Goal: Task Accomplishment & Management: Use online tool/utility

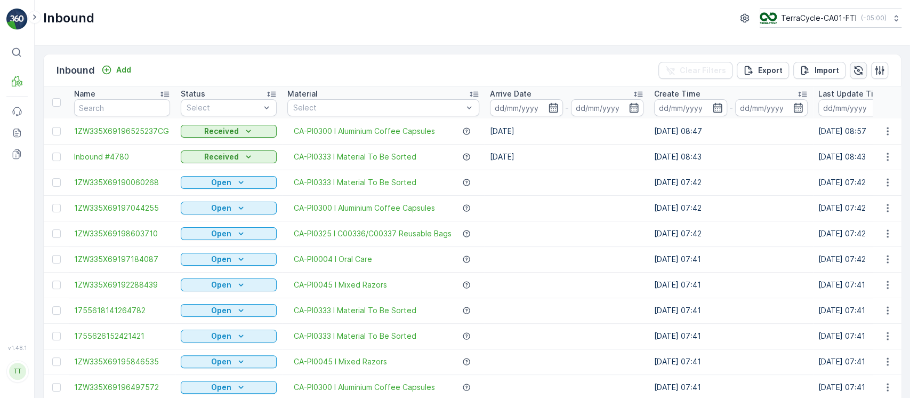
click at [859, 70] on icon "button" at bounding box center [858, 70] width 11 height 11
click at [320, 106] on div at bounding box center [378, 107] width 172 height 9
click at [865, 24] on button "TerraCycle-CA01-FTI ( -05:00 )" at bounding box center [830, 18] width 143 height 19
type input "8"
click at [852, 65] on div "TerraCycle-US08-[GEOGRAPHIC_DATA] America/[GEOGRAPHIC_DATA] (-05:00)" at bounding box center [835, 69] width 146 height 23
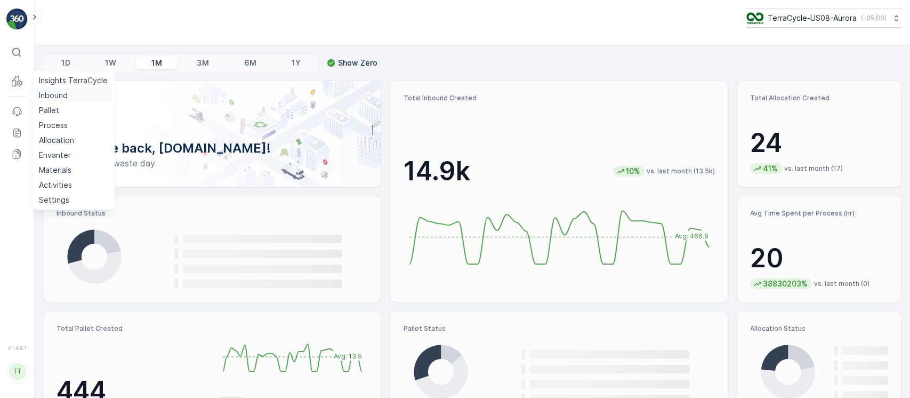
click at [61, 95] on p "Inbound" at bounding box center [53, 95] width 29 height 11
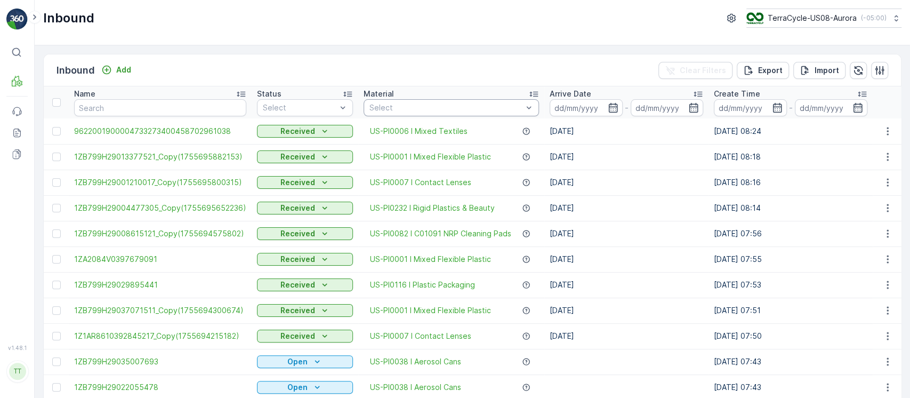
click at [477, 105] on div at bounding box center [446, 107] width 155 height 9
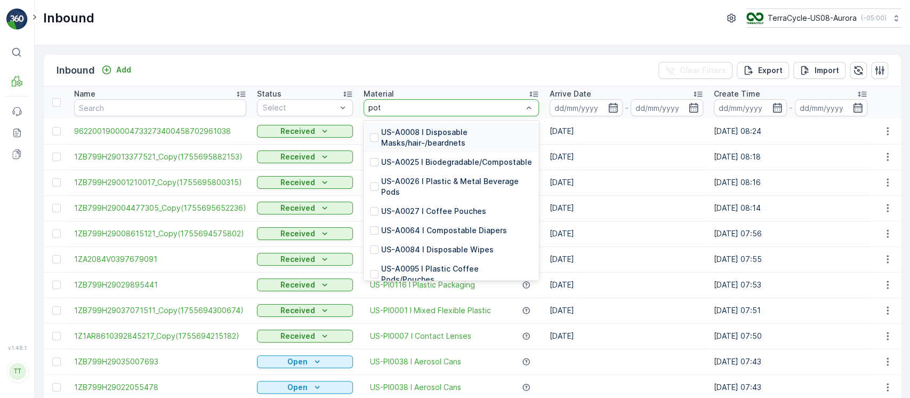
type input "potent"
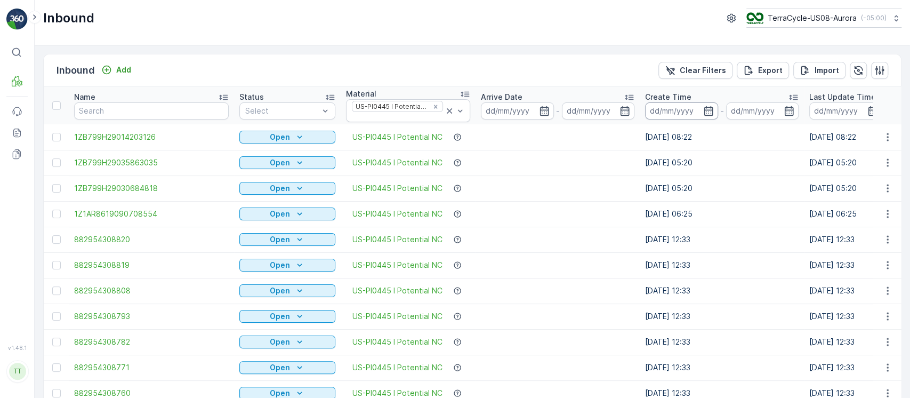
click at [674, 111] on input at bounding box center [681, 110] width 73 height 17
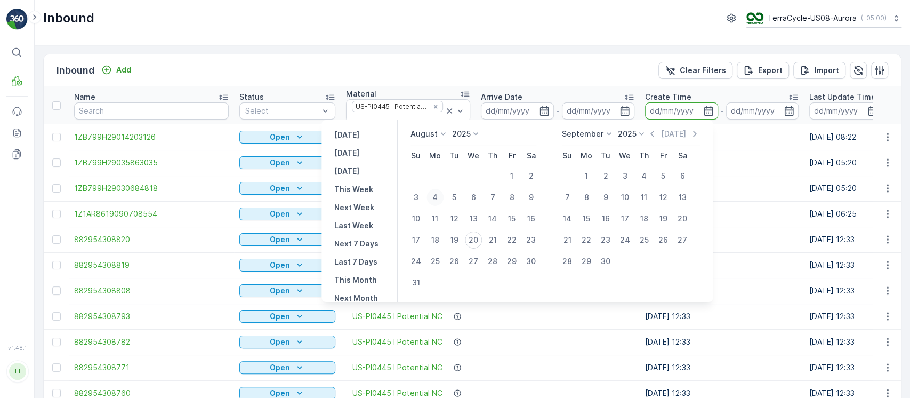
click at [444, 192] on div "4" at bounding box center [435, 197] width 17 height 17
type input "04.08.2025"
click at [444, 192] on div "4" at bounding box center [435, 197] width 17 height 17
type input "04.08.2025"
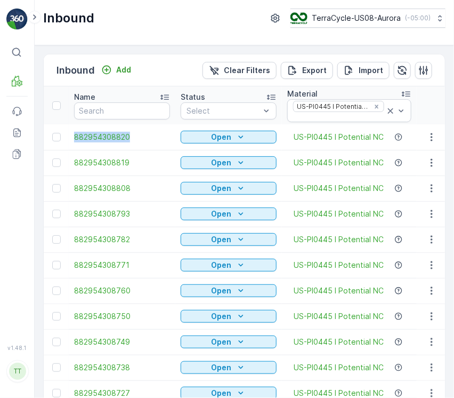
drag, startPoint x: 67, startPoint y: 131, endPoint x: 132, endPoint y: 147, distance: 67.0
copy span "882954308820"
drag, startPoint x: 69, startPoint y: 158, endPoint x: 143, endPoint y: 164, distance: 74.9
click at [143, 164] on td "882954308819" at bounding box center [122, 163] width 107 height 26
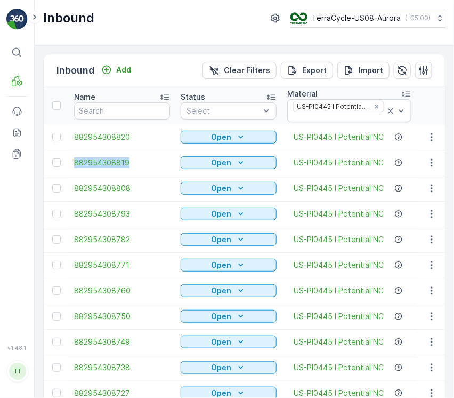
copy span "882954308819"
drag, startPoint x: 62, startPoint y: 187, endPoint x: 129, endPoint y: 192, distance: 66.8
drag, startPoint x: 72, startPoint y: 189, endPoint x: 163, endPoint y: 197, distance: 91.1
click at [163, 197] on td "882954308808" at bounding box center [122, 188] width 107 height 26
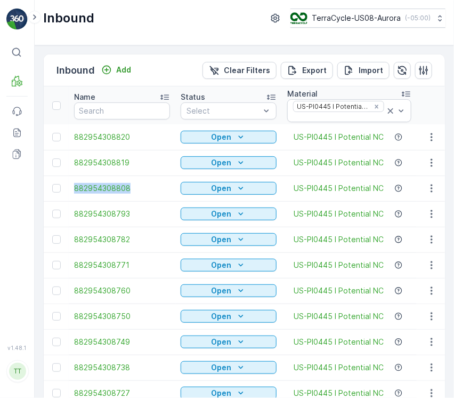
copy span "882954308808"
drag, startPoint x: 68, startPoint y: 213, endPoint x: 134, endPoint y: 215, distance: 65.6
copy span "882954308793"
drag, startPoint x: 68, startPoint y: 237, endPoint x: 133, endPoint y: 242, distance: 65.2
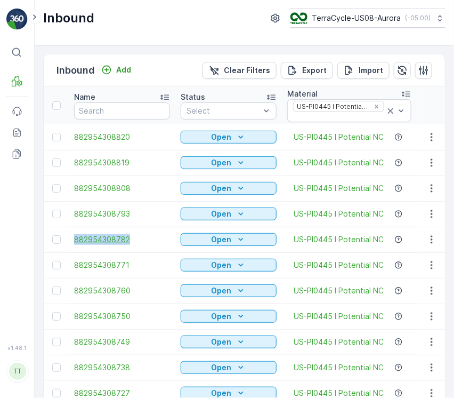
click at [133, 242] on td "882954308782" at bounding box center [122, 240] width 107 height 26
copy span "882954308782"
drag, startPoint x: 69, startPoint y: 267, endPoint x: 134, endPoint y: 263, distance: 65.7
click at [134, 263] on td "882954308771" at bounding box center [122, 265] width 107 height 26
copy span "882954308771"
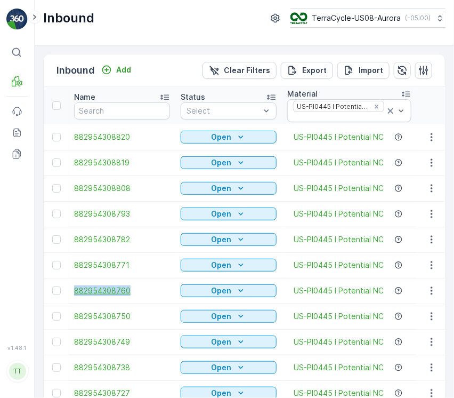
drag, startPoint x: 72, startPoint y: 287, endPoint x: 142, endPoint y: 287, distance: 69.9
click at [142, 287] on td "882954308760" at bounding box center [122, 291] width 107 height 26
copy span "882954308760"
drag, startPoint x: 69, startPoint y: 319, endPoint x: 420, endPoint y: 215, distance: 366.0
click at [145, 316] on td "882954308750" at bounding box center [122, 316] width 107 height 26
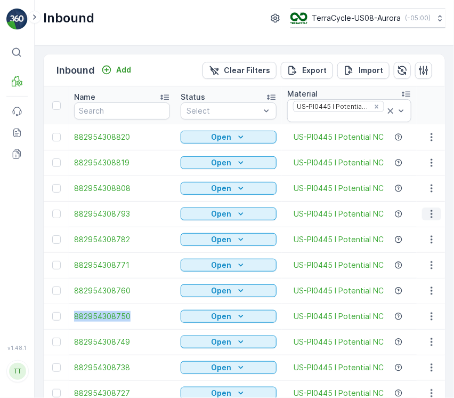
copy span "882954308750"
drag, startPoint x: 73, startPoint y: 342, endPoint x: 142, endPoint y: 351, distance: 69.9
click at [142, 351] on td "882954308749" at bounding box center [122, 342] width 107 height 26
copy span "882954308749"
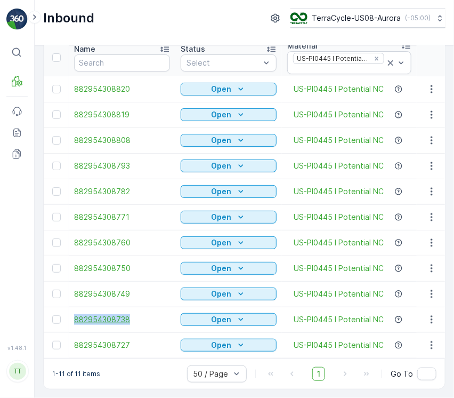
drag, startPoint x: 73, startPoint y: 313, endPoint x: 132, endPoint y: 314, distance: 59.7
click at [132, 314] on td "882954308738" at bounding box center [122, 320] width 107 height 26
copy span "882954308738"
drag, startPoint x: 73, startPoint y: 341, endPoint x: 169, endPoint y: 335, distance: 96.2
click at [149, 341] on td "882954308727" at bounding box center [122, 345] width 107 height 26
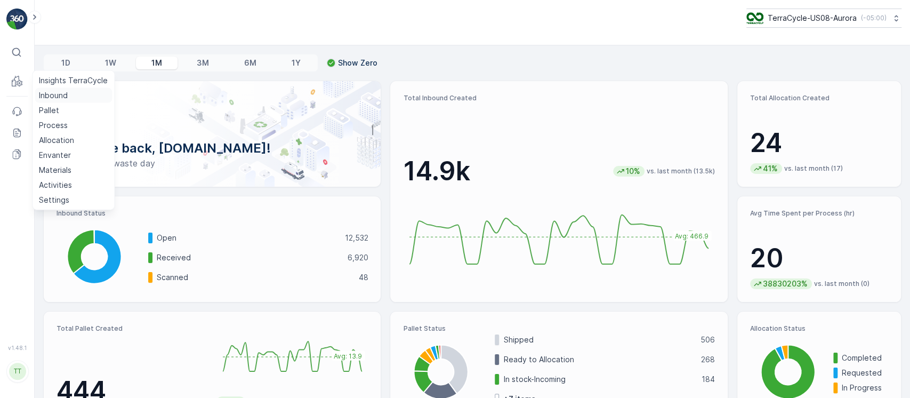
click at [44, 92] on p "Inbound" at bounding box center [53, 95] width 29 height 11
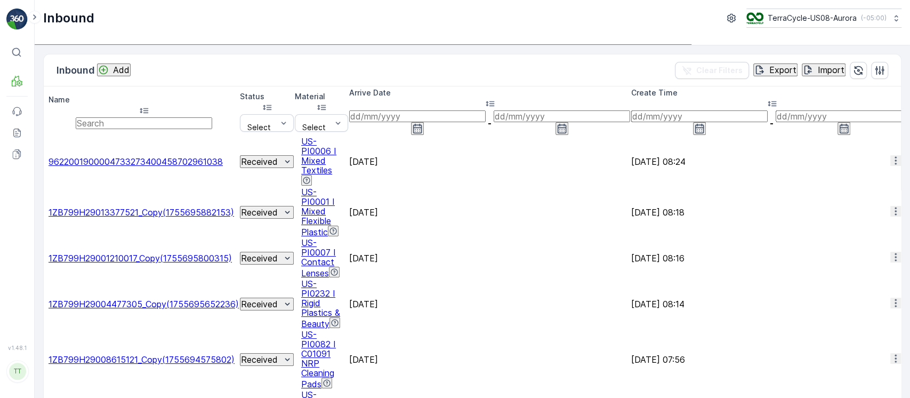
click at [486, 110] on input at bounding box center [417, 116] width 137 height 12
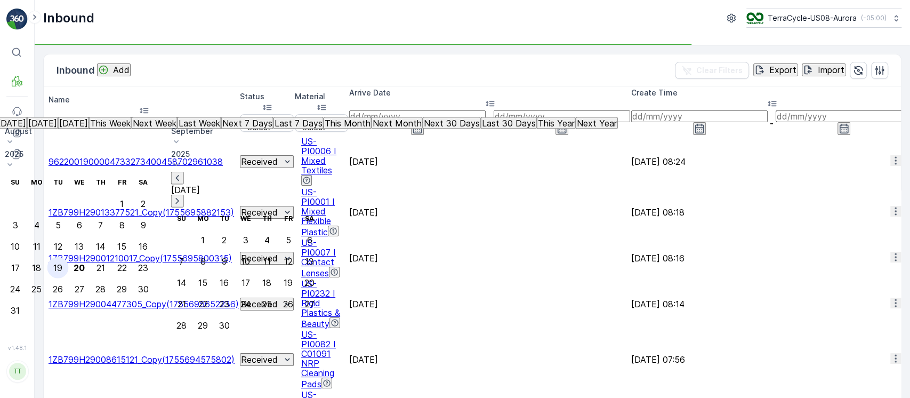
click at [62, 263] on div "19" at bounding box center [57, 268] width 9 height 10
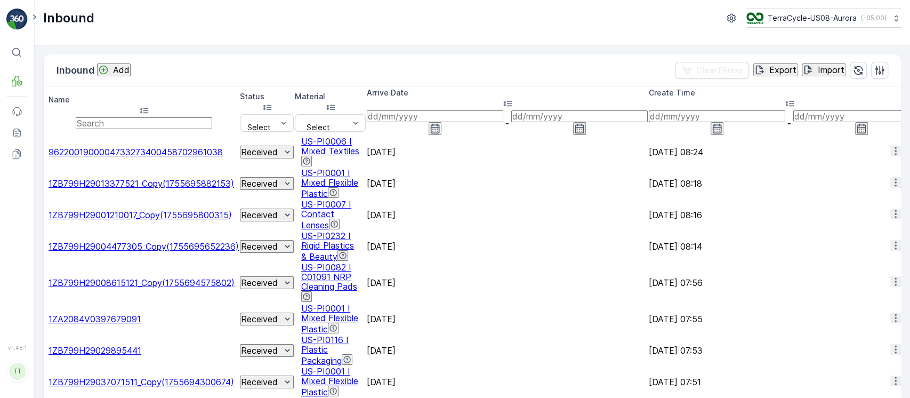
drag, startPoint x: 377, startPoint y: 234, endPoint x: 382, endPoint y: 237, distance: 6.4
click at [357, 262] on span "US-PI0082 I C01091 NRP Cleaning Pads" at bounding box center [329, 277] width 56 height 30
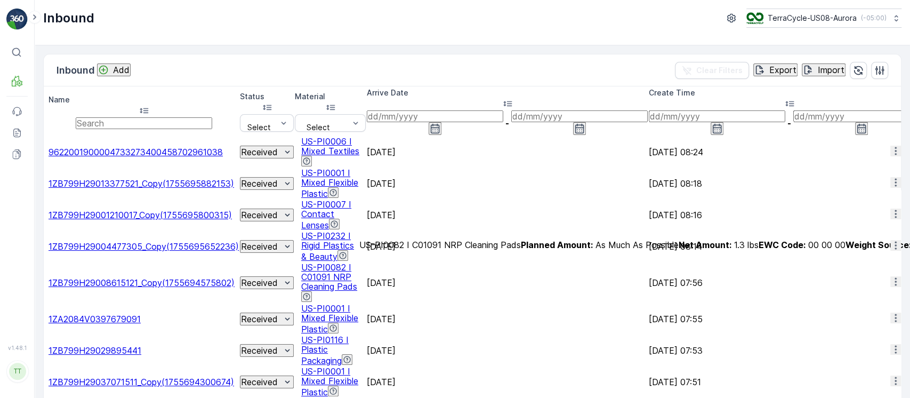
click at [504, 110] on input at bounding box center [435, 116] width 137 height 12
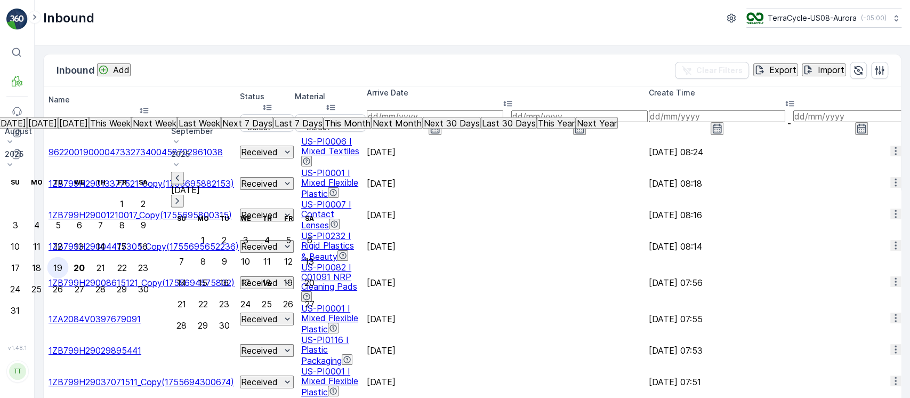
click at [62, 263] on div "19" at bounding box center [57, 268] width 9 height 10
type input "[DATE]"
click at [62, 263] on div "19" at bounding box center [57, 268] width 9 height 10
type input "19.08.2025"
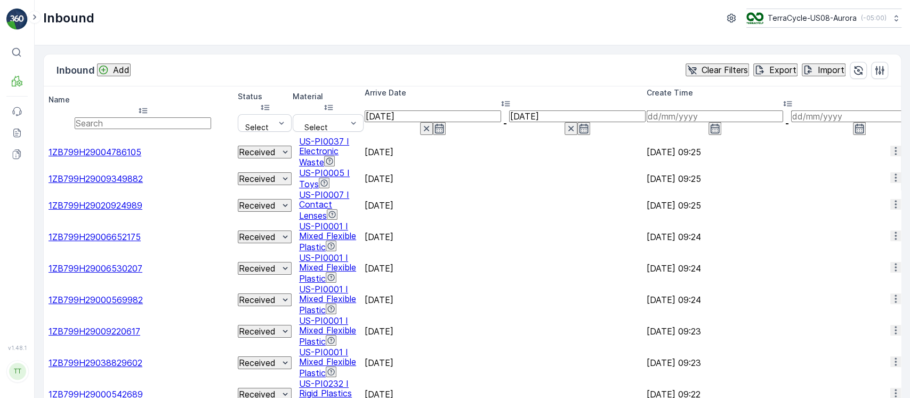
click at [729, 110] on input at bounding box center [715, 116] width 137 height 12
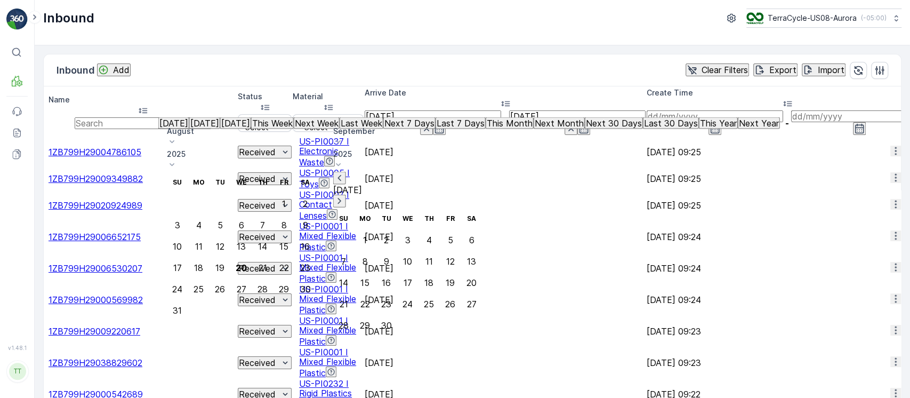
click at [189, 126] on button "[DATE]" at bounding box center [173, 123] width 31 height 12
type input "19.08.2025"
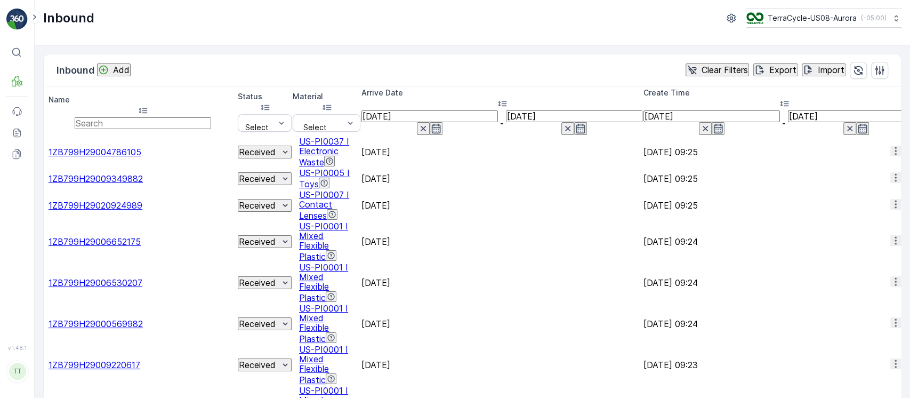
click at [153, 96] on div "Name" at bounding box center [143, 105] width 188 height 23
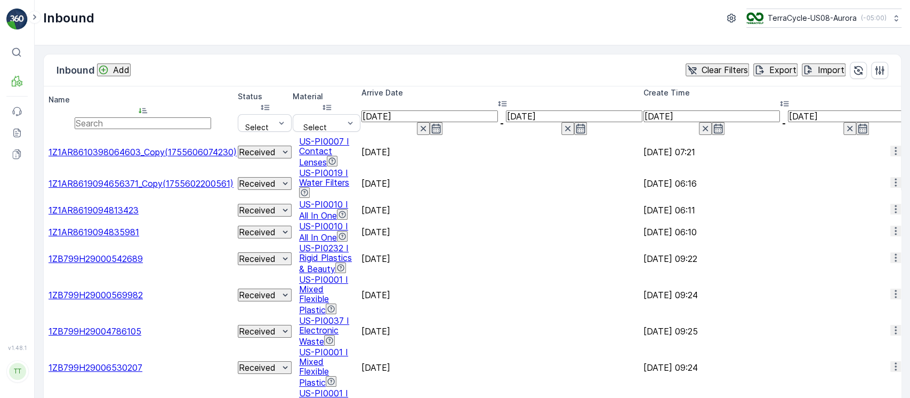
click at [702, 74] on p "Clear Filters" at bounding box center [725, 70] width 46 height 10
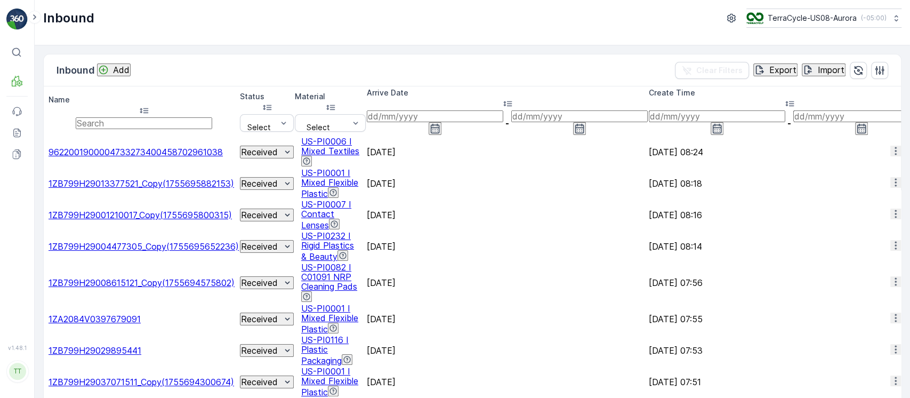
click at [504, 110] on input at bounding box center [435, 116] width 137 height 12
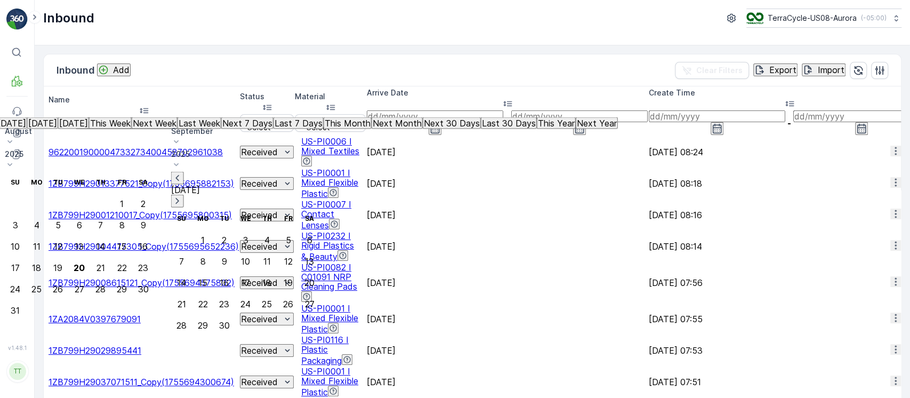
click at [265, 117] on div "Yesterday Today Tomorrow This Week Next Week Last Week Next 7 Days Last 7 Days …" at bounding box center [307, 117] width 622 height 0
click at [57, 128] on p "[DATE]" at bounding box center [42, 123] width 29 height 10
type input "[DATE]"
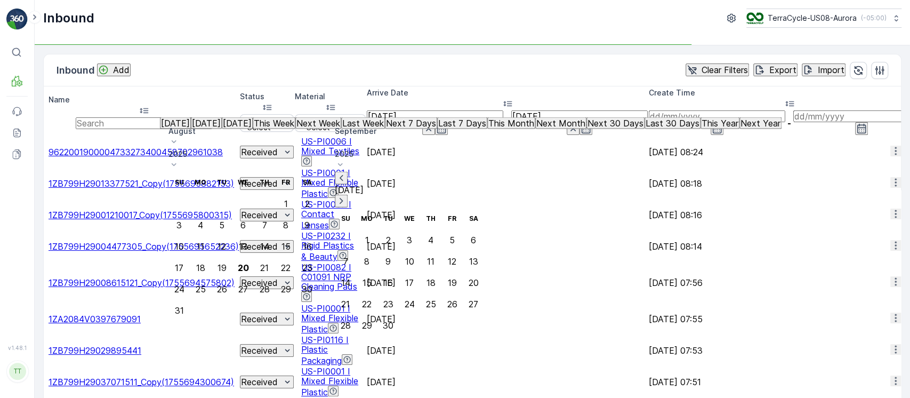
click at [221, 128] on p "[DATE]" at bounding box center [206, 123] width 29 height 10
type input "[DATE]"
